Goal: Information Seeking & Learning: Learn about a topic

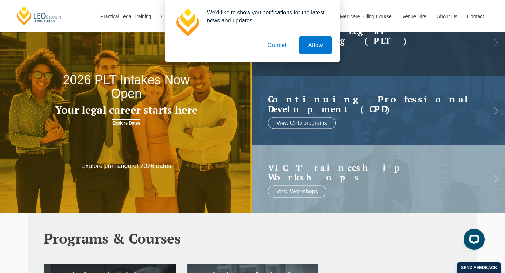
click at [282, 47] on button "Cancel" at bounding box center [277, 45] width 37 height 18
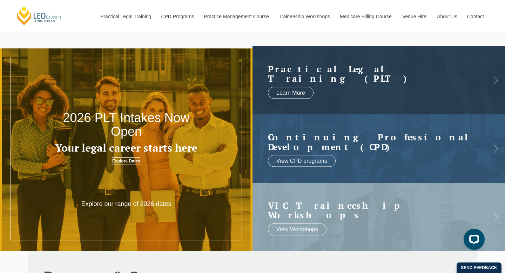
scroll to position [9, 0]
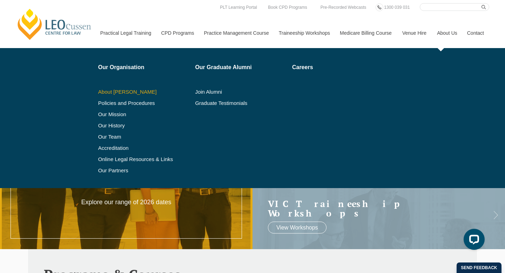
click at [112, 92] on link "About [PERSON_NAME]" at bounding box center [144, 92] width 92 height 6
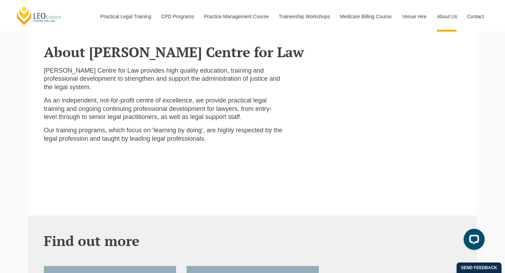
scroll to position [180, 0]
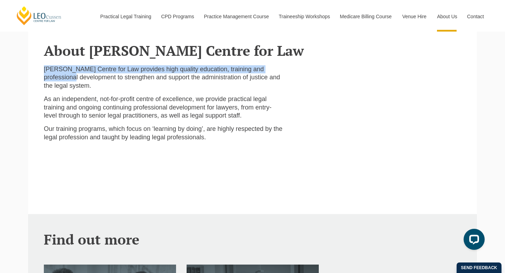
drag, startPoint x: 43, startPoint y: 67, endPoint x: 48, endPoint y: 79, distance: 12.6
click at [48, 79] on div "[PERSON_NAME] Centre for Law provides high quality education, training and prof…" at bounding box center [164, 139] width 250 height 149
click at [48, 79] on p "[PERSON_NAME] Centre for Law provides high quality education, training and prof…" at bounding box center [163, 77] width 239 height 25
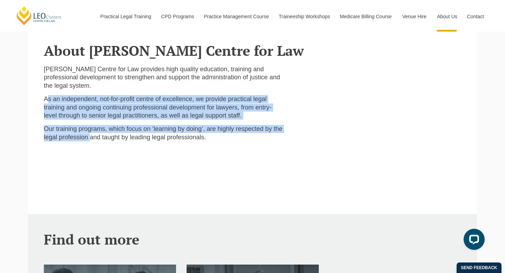
drag, startPoint x: 46, startPoint y: 89, endPoint x: 73, endPoint y: 129, distance: 48.5
click at [73, 129] on div "[PERSON_NAME] Centre for Law provides high quality education, training and prof…" at bounding box center [164, 139] width 250 height 149
click at [73, 129] on p "Our training programs, which focus on ‘learning by doing’, are highly respected…" at bounding box center [163, 133] width 239 height 16
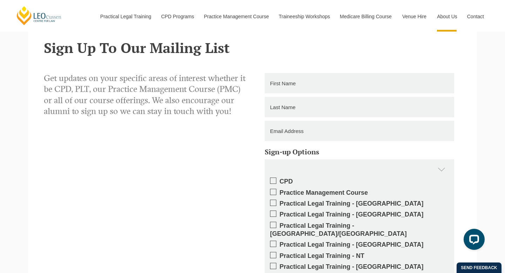
scroll to position [637, 0]
drag, startPoint x: 54, startPoint y: 80, endPoint x: 71, endPoint y: 80, distance: 16.8
click at [71, 80] on p "Get updates on your specific areas of interest whether it be CPD, PLT, our Prac…" at bounding box center [145, 94] width 203 height 44
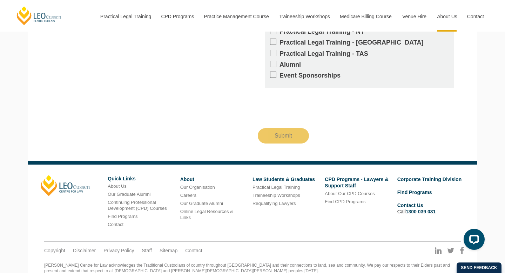
scroll to position [861, 0]
click at [131, 213] on link "Find Programs" at bounding box center [123, 215] width 30 height 5
